Goal: Task Accomplishment & Management: Use online tool/utility

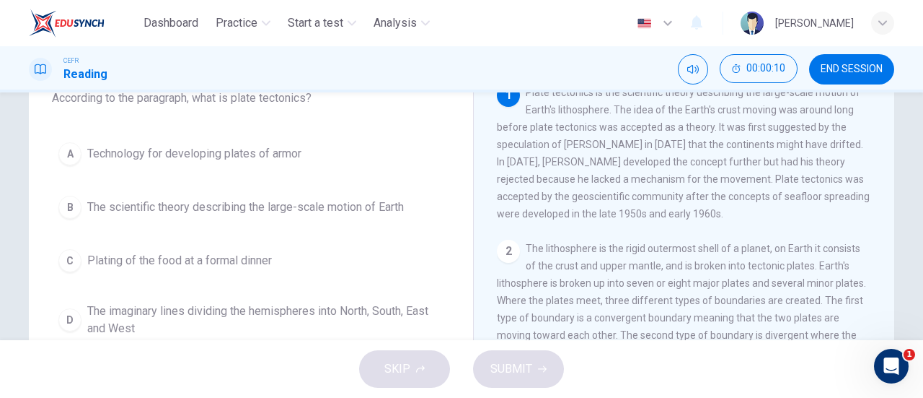
scroll to position [102, 0]
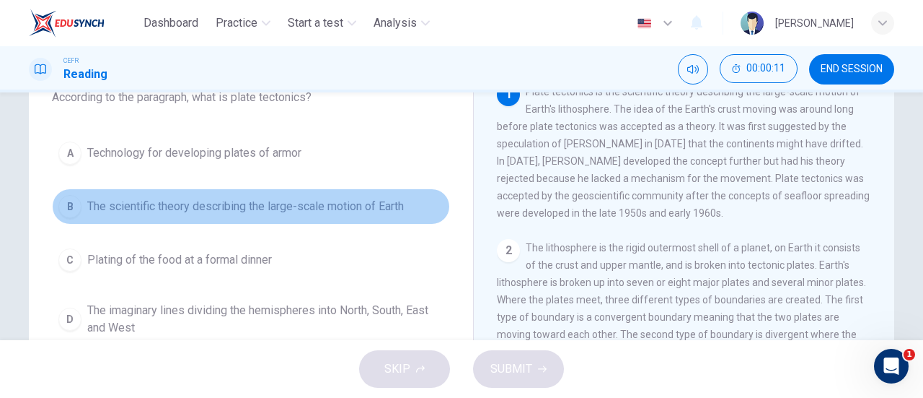
click at [345, 191] on button "B The scientific theory describing the large-scale motion of Earth" at bounding box center [251, 206] width 398 height 36
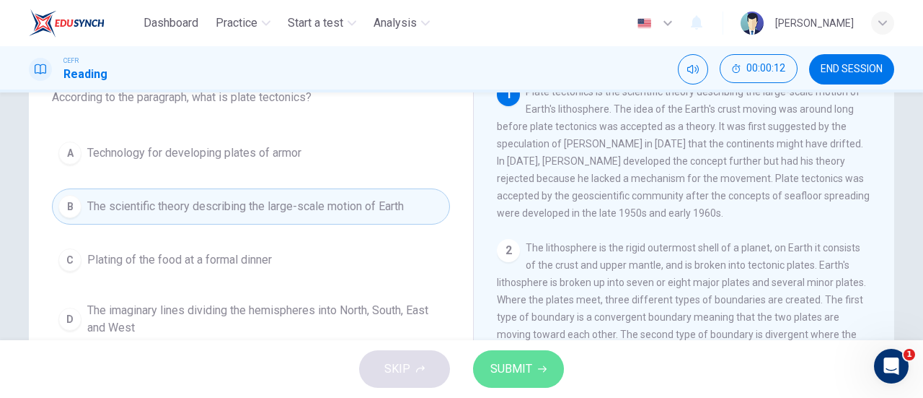
click at [511, 384] on button "SUBMIT" at bounding box center [518, 369] width 91 height 38
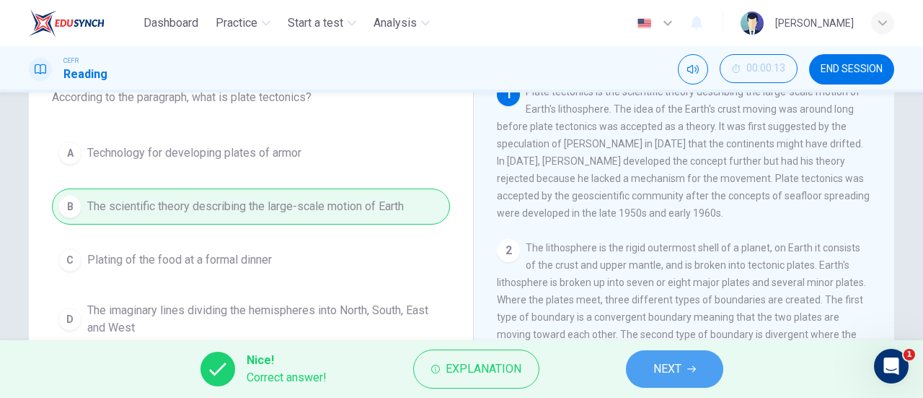
click at [634, 364] on button "NEXT" at bounding box center [674, 369] width 97 height 38
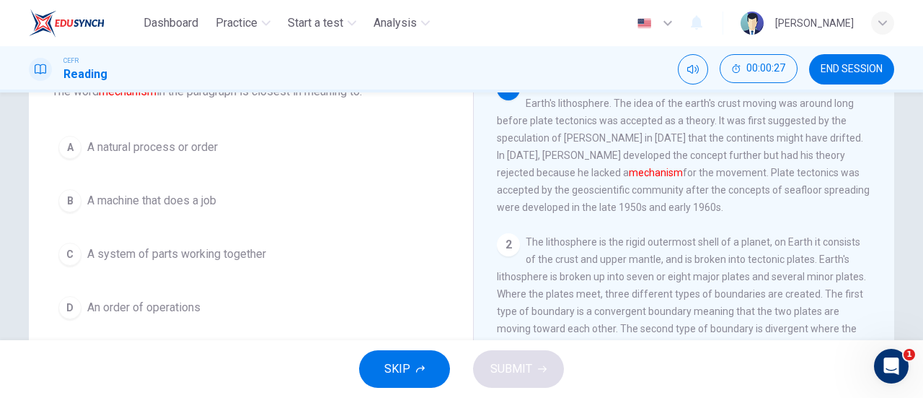
scroll to position [92, 0]
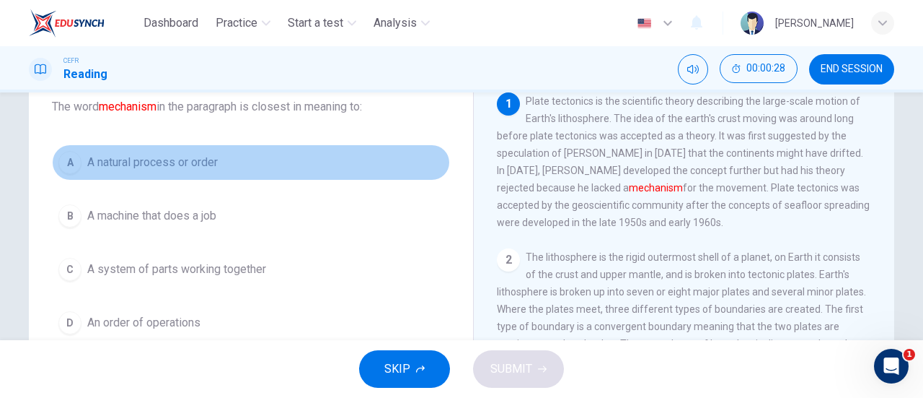
click at [248, 175] on button "A A natural process or order" at bounding box center [251, 162] width 398 height 36
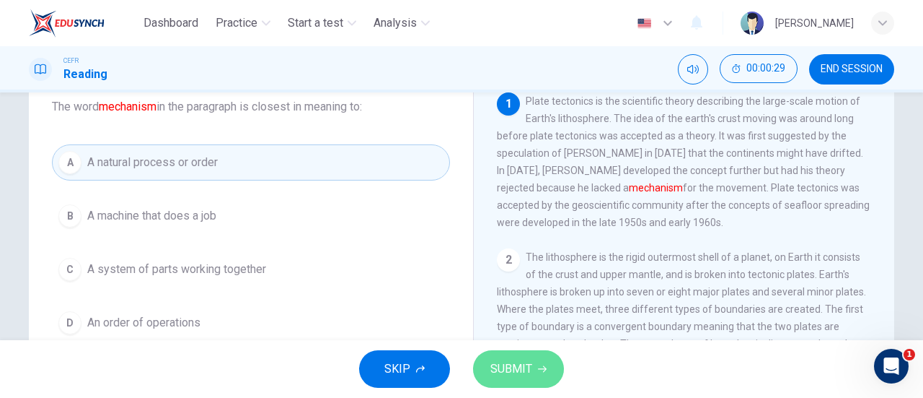
click at [498, 367] on span "SUBMIT" at bounding box center [512, 369] width 42 height 20
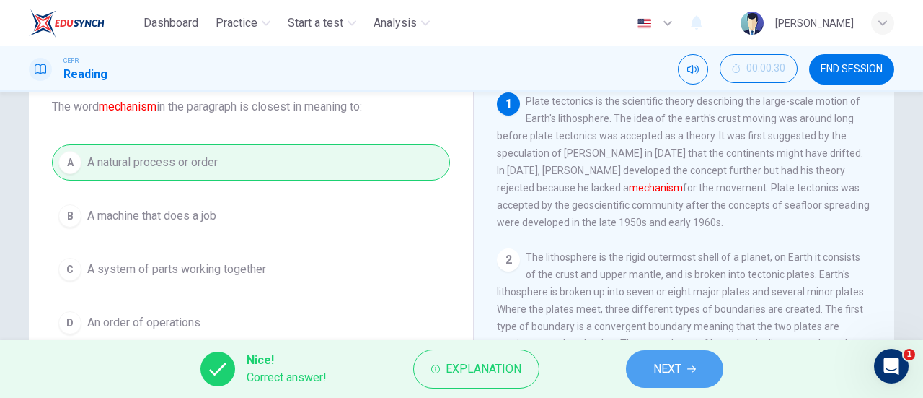
click at [669, 352] on button "NEXT" at bounding box center [674, 369] width 97 height 38
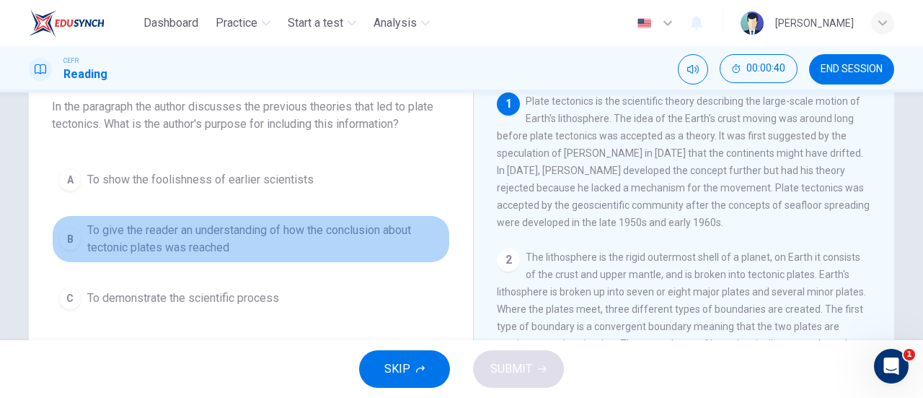
click at [347, 247] on span "To give the reader an understanding of how the conclusion about tectonic plates…" at bounding box center [265, 238] width 356 height 35
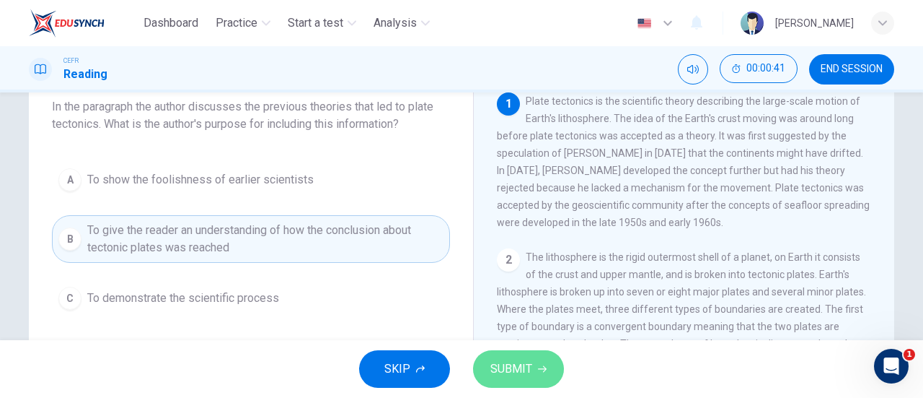
click at [534, 359] on button "SUBMIT" at bounding box center [518, 369] width 91 height 38
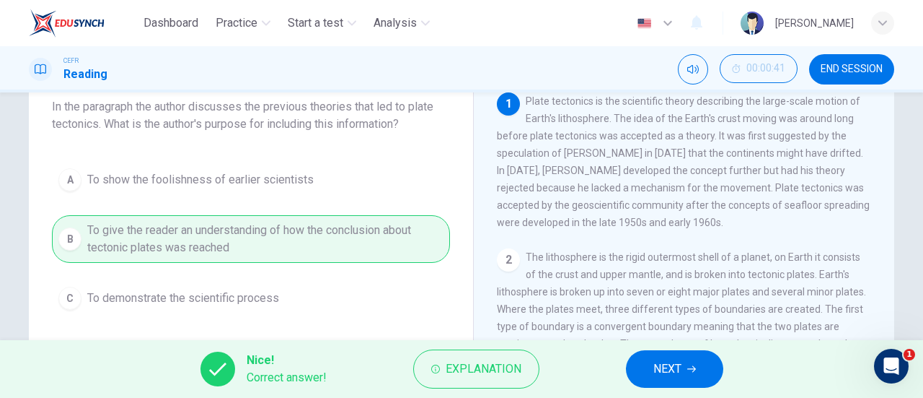
click at [680, 359] on span "NEXT" at bounding box center [668, 369] width 28 height 20
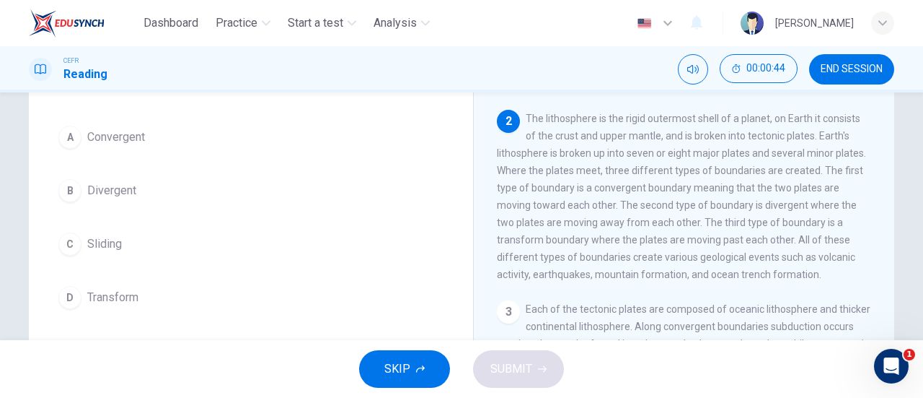
scroll to position [114, 0]
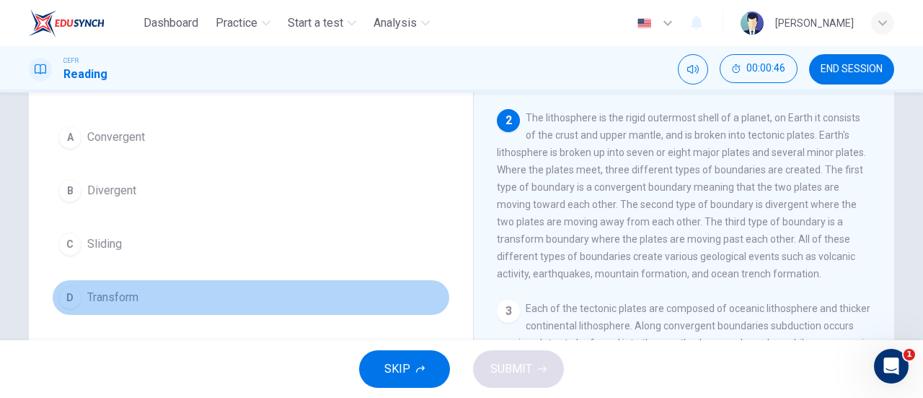
click at [228, 292] on button "D Transform" at bounding box center [251, 297] width 398 height 36
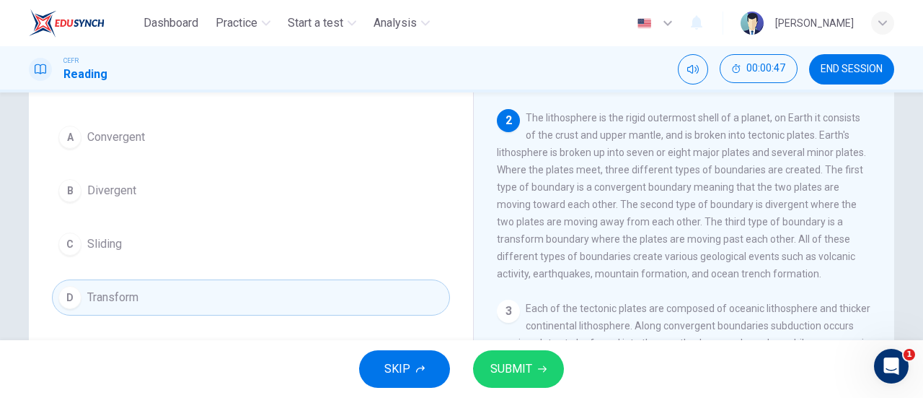
click at [535, 366] on button "SUBMIT" at bounding box center [518, 369] width 91 height 38
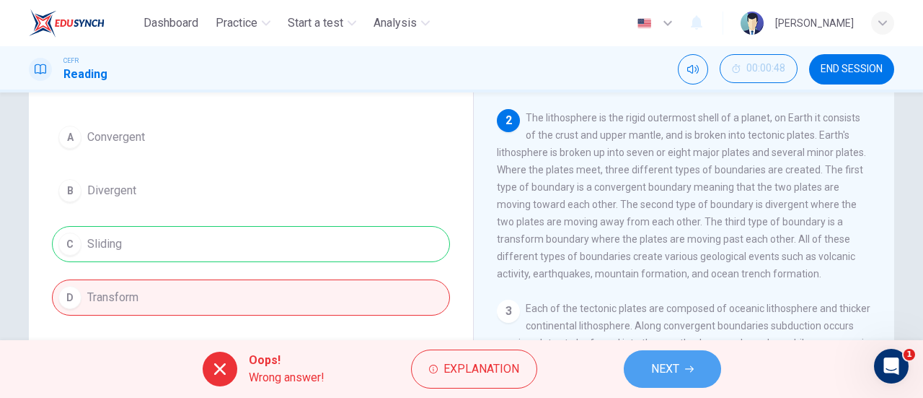
click at [652, 356] on button "NEXT" at bounding box center [672, 369] width 97 height 38
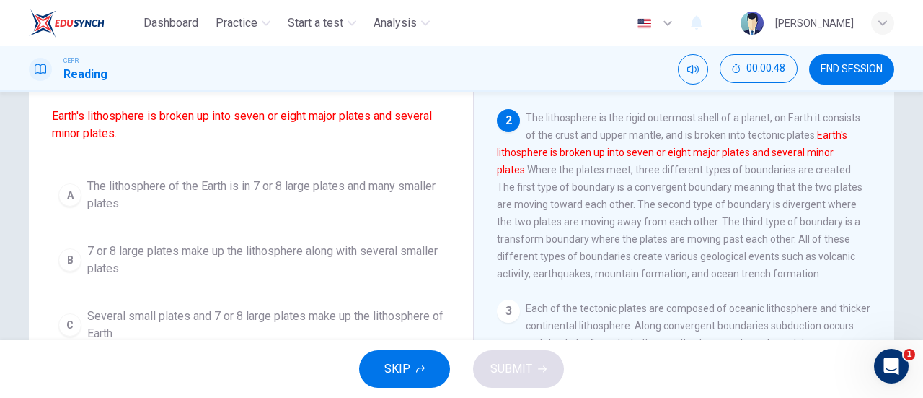
scroll to position [187, 0]
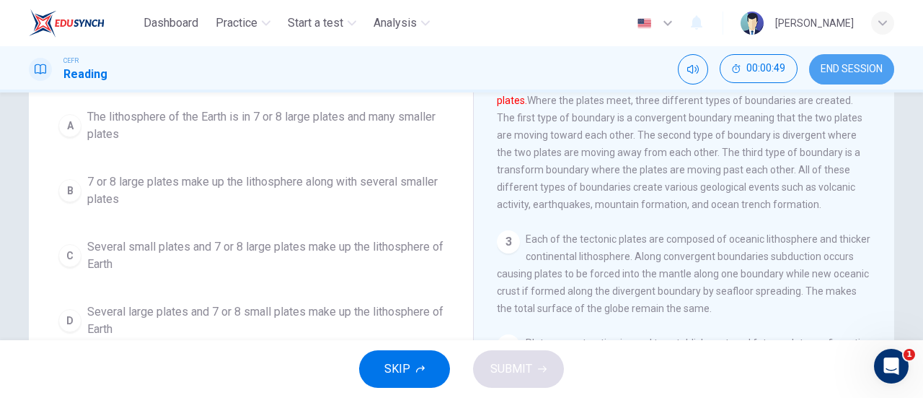
click at [846, 76] on button "END SESSION" at bounding box center [851, 69] width 85 height 30
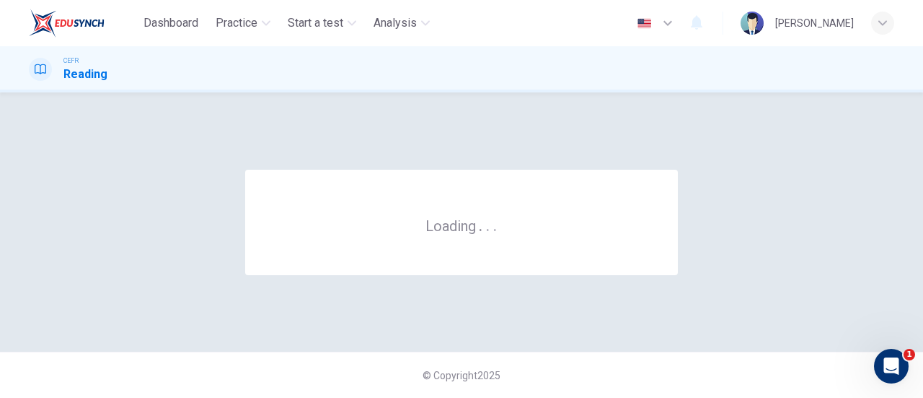
scroll to position [0, 0]
